Goal: Task Accomplishment & Management: Manage account settings

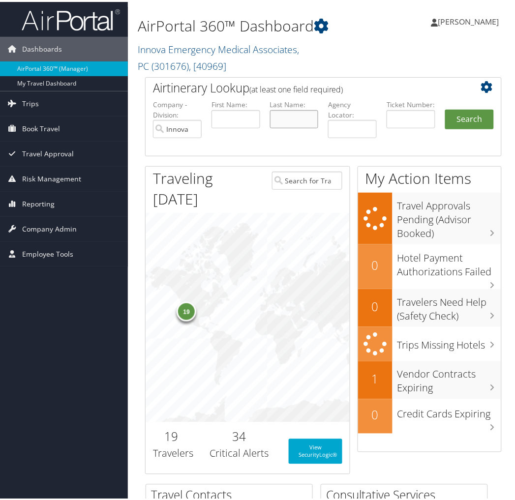
click at [292, 120] on input "text" at bounding box center [294, 117] width 49 height 18
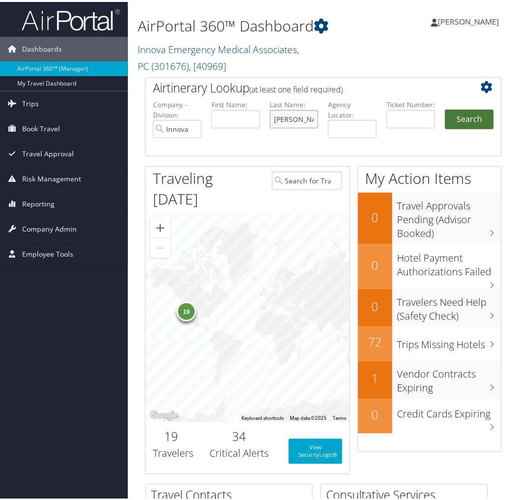
type input "gallagher"
click at [462, 119] on button "Search" at bounding box center [469, 118] width 49 height 20
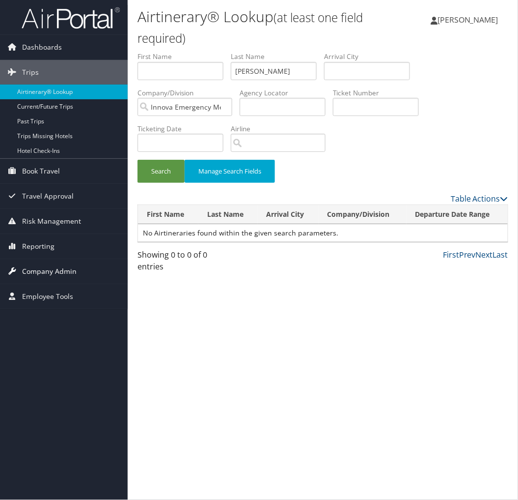
click at [56, 273] on span "Company Admin" at bounding box center [49, 271] width 55 height 25
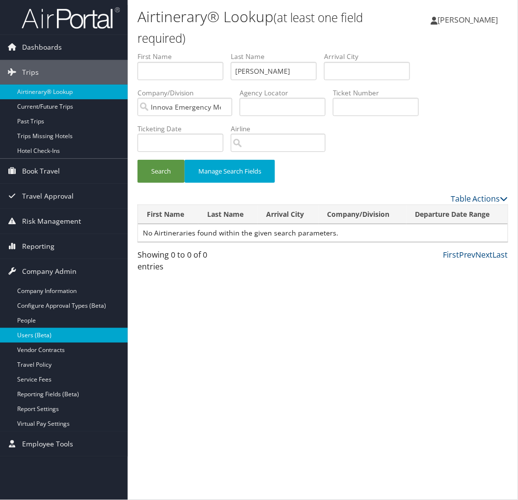
click at [41, 331] on link "Users (Beta)" at bounding box center [64, 335] width 128 height 15
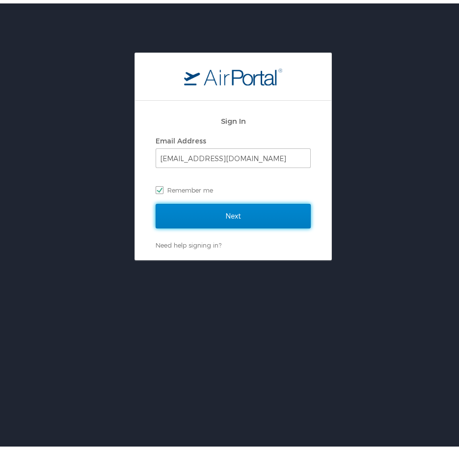
click at [211, 208] on input "Next" at bounding box center [233, 212] width 155 height 25
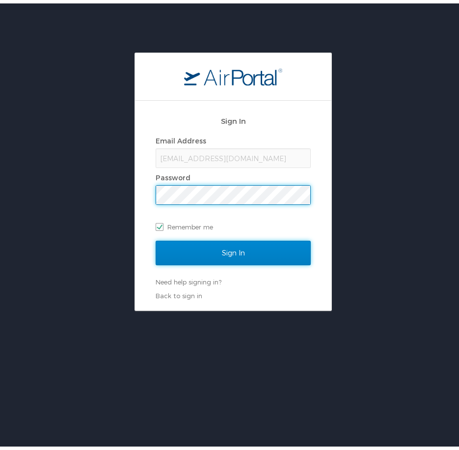
click at [248, 250] on input "Sign In" at bounding box center [233, 249] width 155 height 25
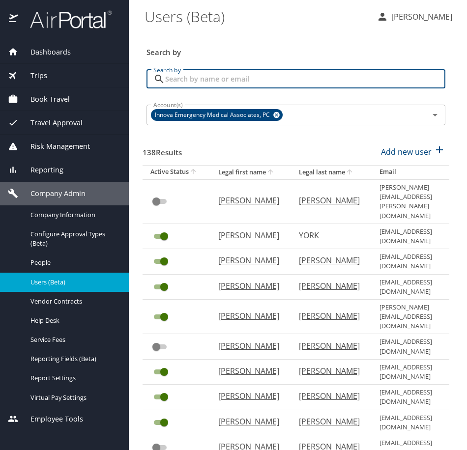
click at [232, 79] on input "Search by" at bounding box center [305, 79] width 280 height 19
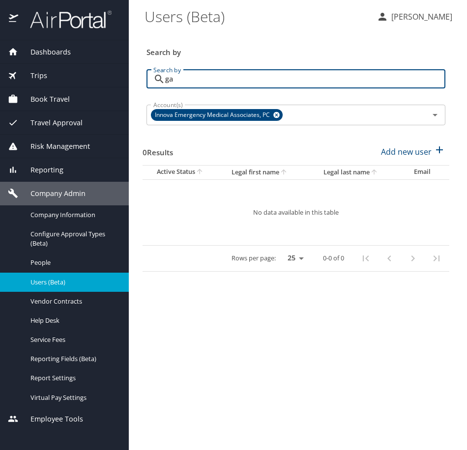
type input "g"
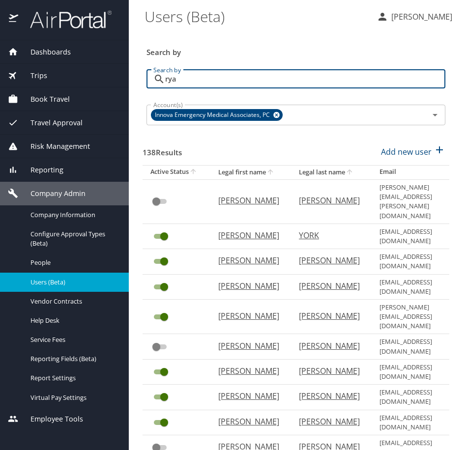
type input "ryan"
checkbox input "true"
checkbox input "false"
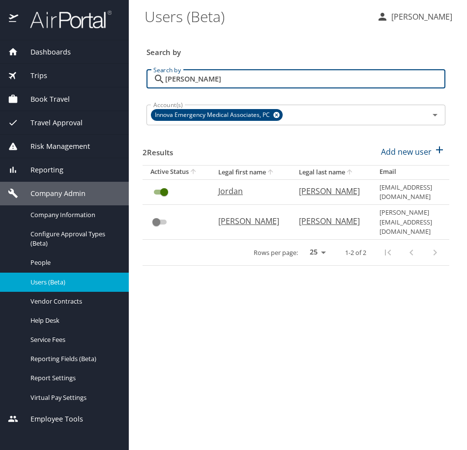
type input "ryan"
click at [55, 53] on span "Dashboards" at bounding box center [44, 52] width 53 height 11
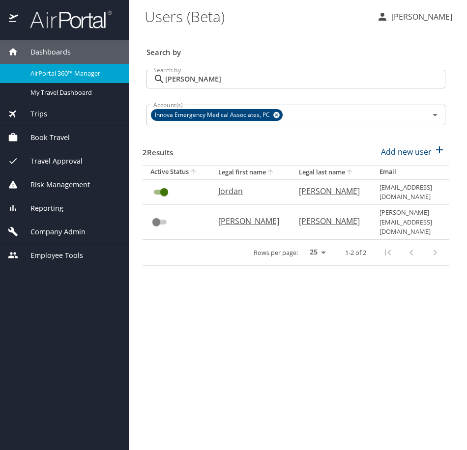
click at [60, 53] on span "Dashboards" at bounding box center [44, 52] width 53 height 11
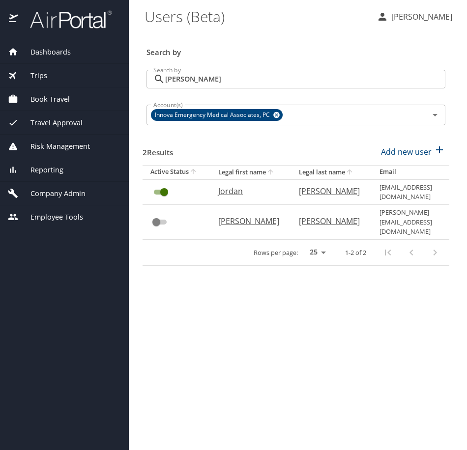
click at [60, 53] on span "Dashboards" at bounding box center [44, 52] width 53 height 11
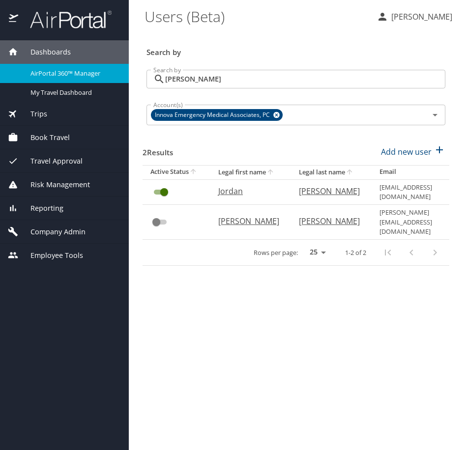
click at [53, 75] on span "AirPortal 360™ Manager" at bounding box center [73, 73] width 86 height 9
